Goal: Communication & Community: Answer question/provide support

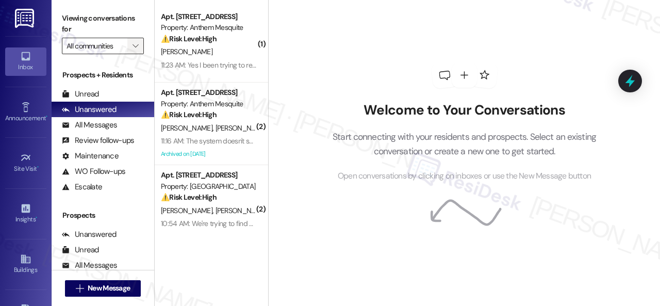
click at [134, 40] on span "" at bounding box center [135, 46] width 10 height 16
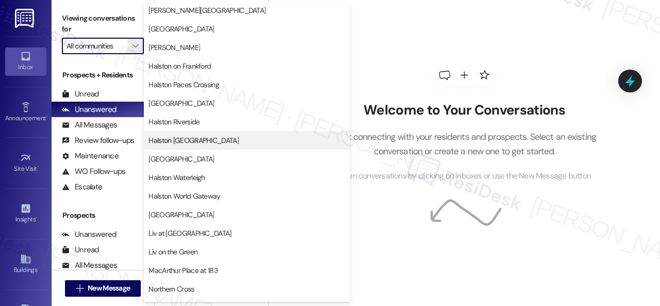
scroll to position [361, 0]
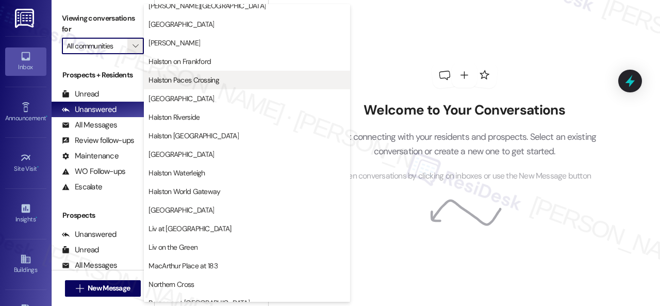
click at [203, 82] on span "Halston Paces Crossing" at bounding box center [183, 80] width 71 height 10
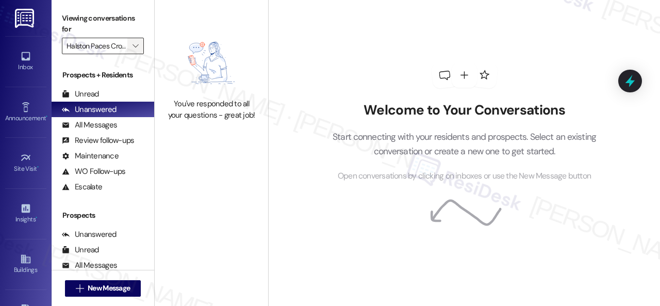
click at [137, 48] on icon "" at bounding box center [135, 46] width 6 height 8
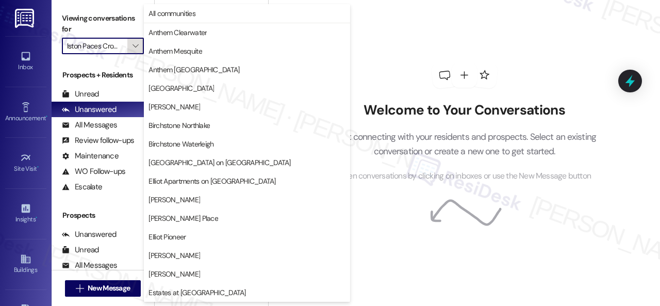
scroll to position [353, 0]
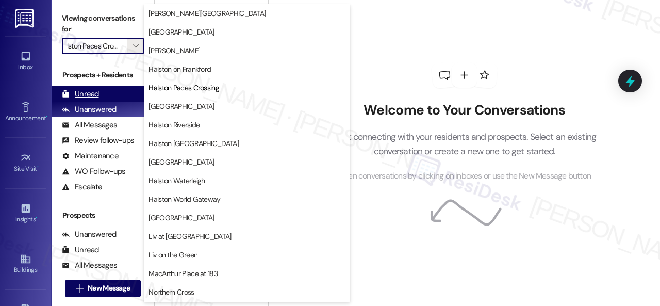
click at [94, 90] on div "Unread" at bounding box center [80, 94] width 37 height 11
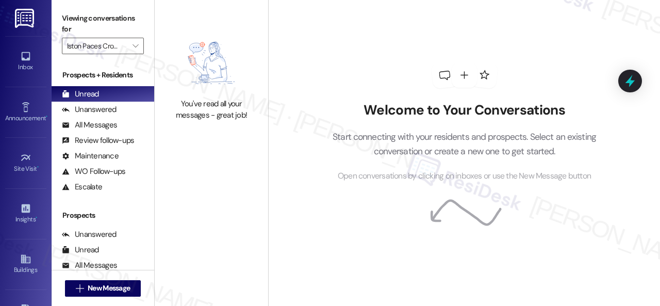
scroll to position [0, 0]
click at [136, 49] on icon "" at bounding box center [135, 46] width 6 height 8
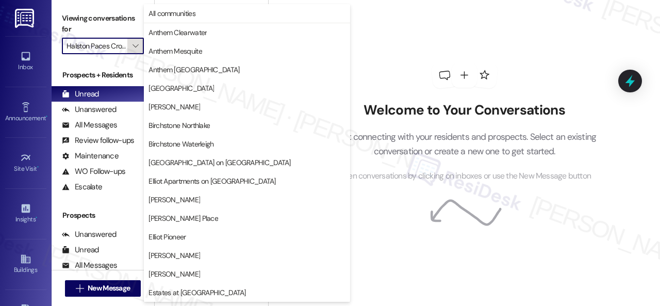
scroll to position [353, 0]
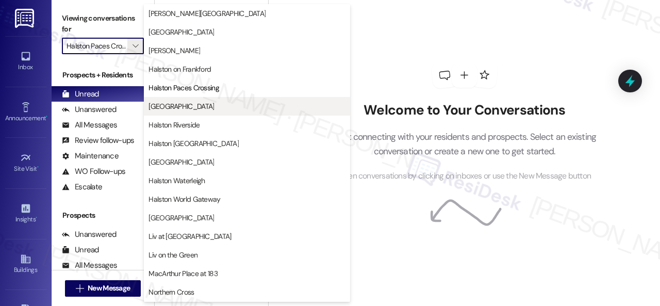
click at [175, 109] on span "[GEOGRAPHIC_DATA]" at bounding box center [180, 106] width 65 height 10
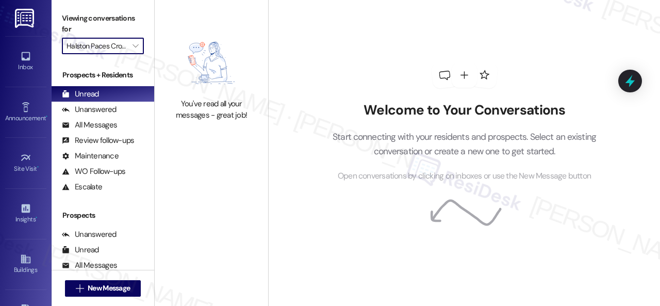
type input "[GEOGRAPHIC_DATA]"
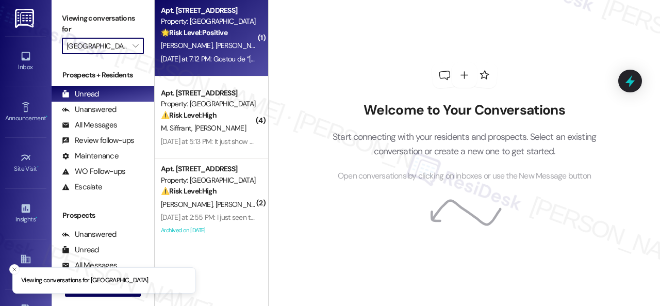
scroll to position [97, 0]
